Goal: Navigation & Orientation: Find specific page/section

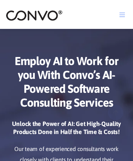
scroll to position [3571, 0]
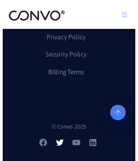
scroll to position [3811, 0]
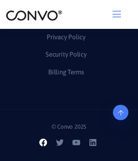
click at [44, 144] on icon at bounding box center [43, 142] width 9 height 9
click at [61, 144] on icon at bounding box center [60, 143] width 8 height 6
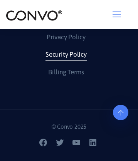
click at [66, 55] on link "Security Policy" at bounding box center [65, 55] width 41 height 12
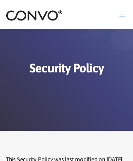
scroll to position [2579, 0]
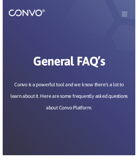
scroll to position [1157, 0]
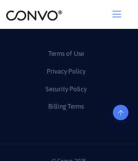
scroll to position [1098, 0]
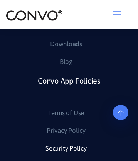
click at [66, 143] on link "Security Policy" at bounding box center [65, 149] width 41 height 12
